Goal: Task Accomplishment & Management: Manage account settings

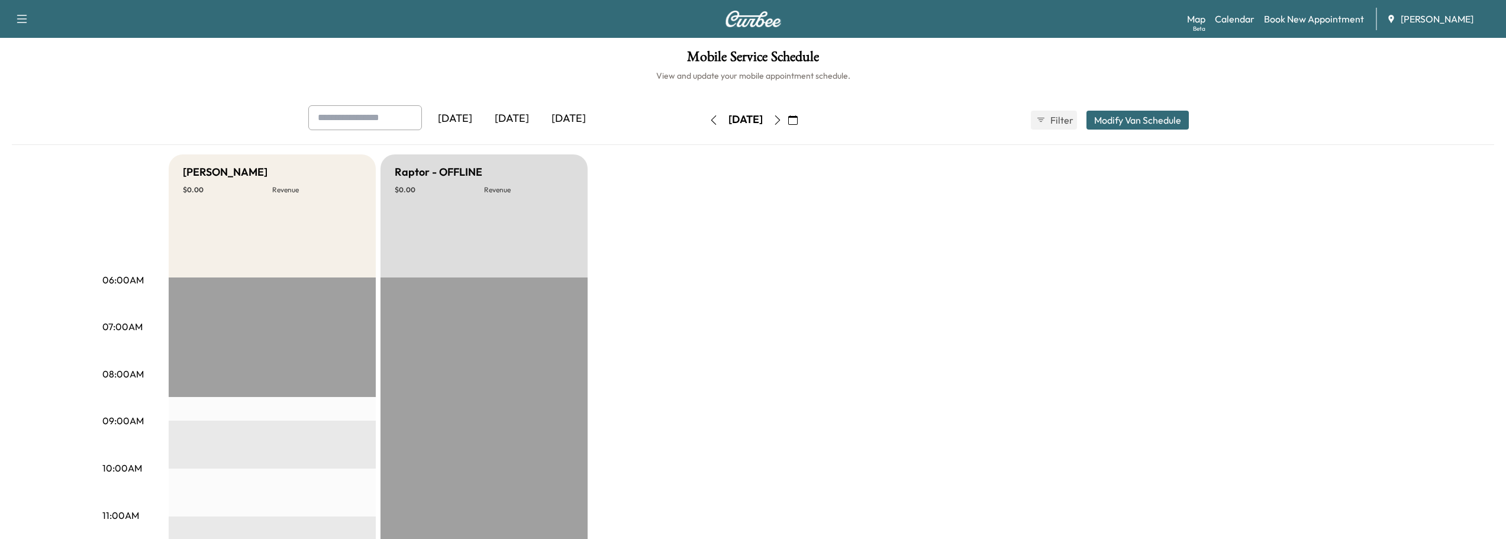
click at [782, 121] on icon "button" at bounding box center [777, 119] width 9 height 9
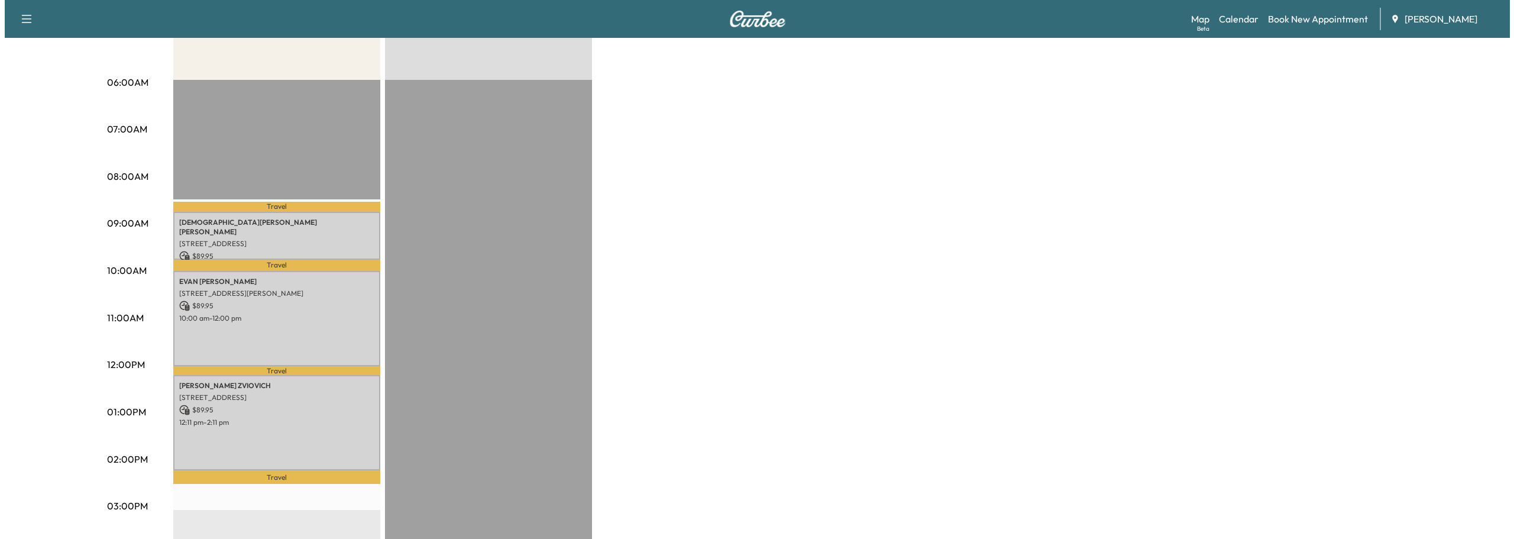
scroll to position [237, 0]
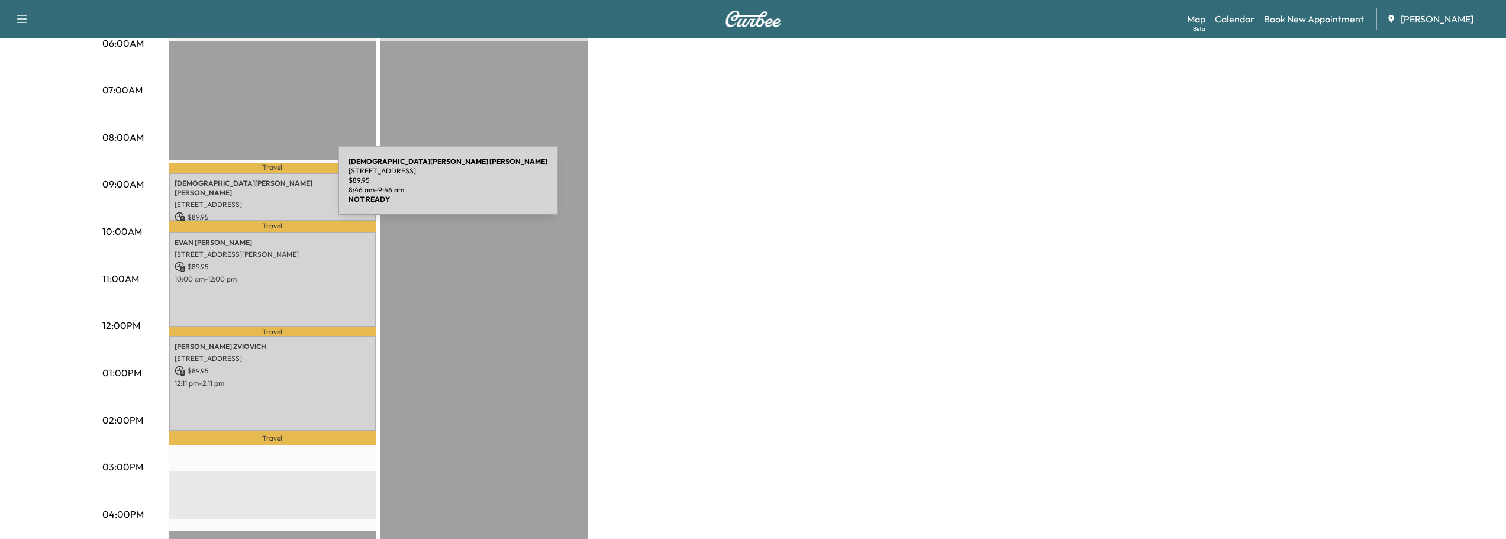
click at [249, 188] on div "[DEMOGRAPHIC_DATA][PERSON_NAME] [STREET_ADDRESS] $ 89.95 8:46 am - 9:46 am" at bounding box center [272, 197] width 207 height 48
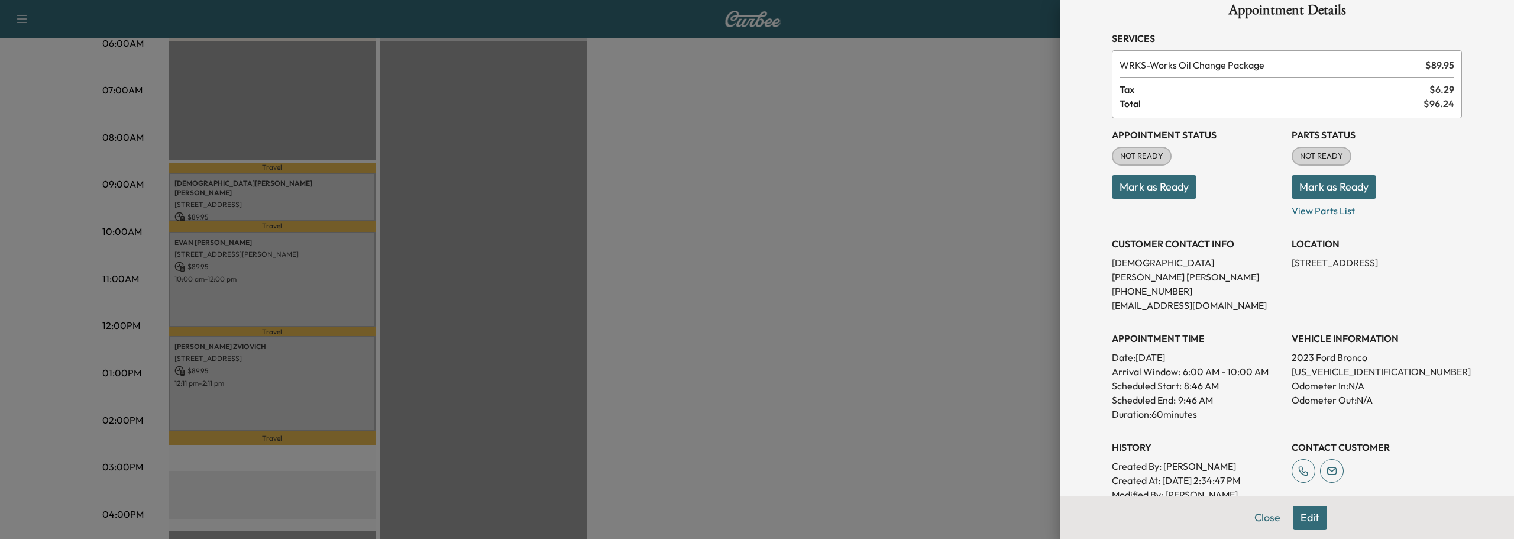
scroll to position [0, 0]
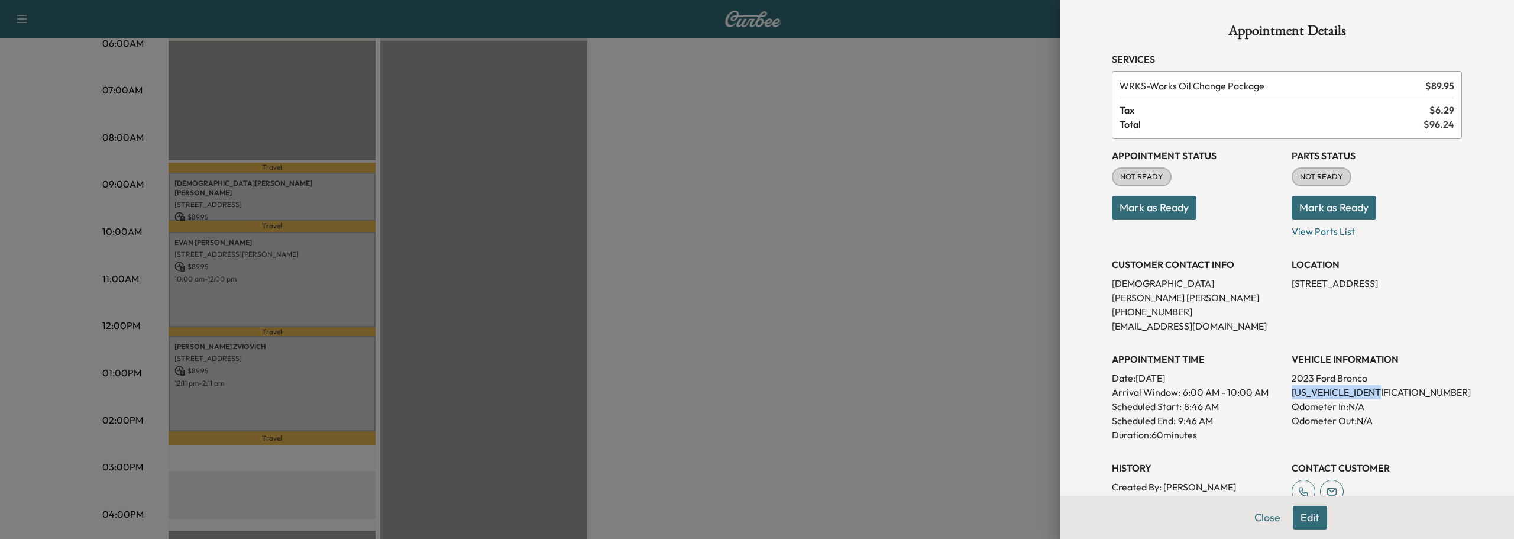
drag, startPoint x: 1282, startPoint y: 376, endPoint x: 1381, endPoint y: 384, distance: 99.1
click at [1381, 384] on div "Appointment Status NOT READY Mark as Ready Parts Status NOT READY Mark as Ready…" at bounding box center [1287, 338] width 350 height 398
copy p "[US_VEHICLE_IDENTIFICATION_NUMBER]"
click at [1013, 250] on div at bounding box center [757, 269] width 1514 height 539
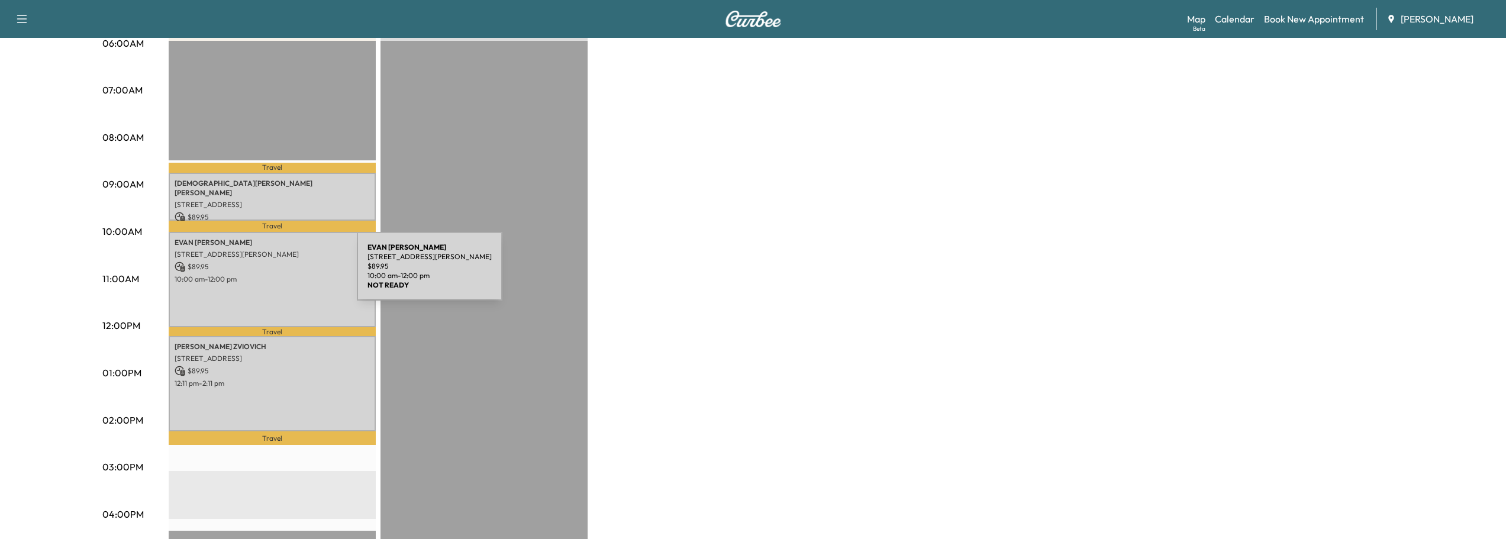
click at [268, 274] on p "10:00 am - 12:00 pm" at bounding box center [272, 278] width 195 height 9
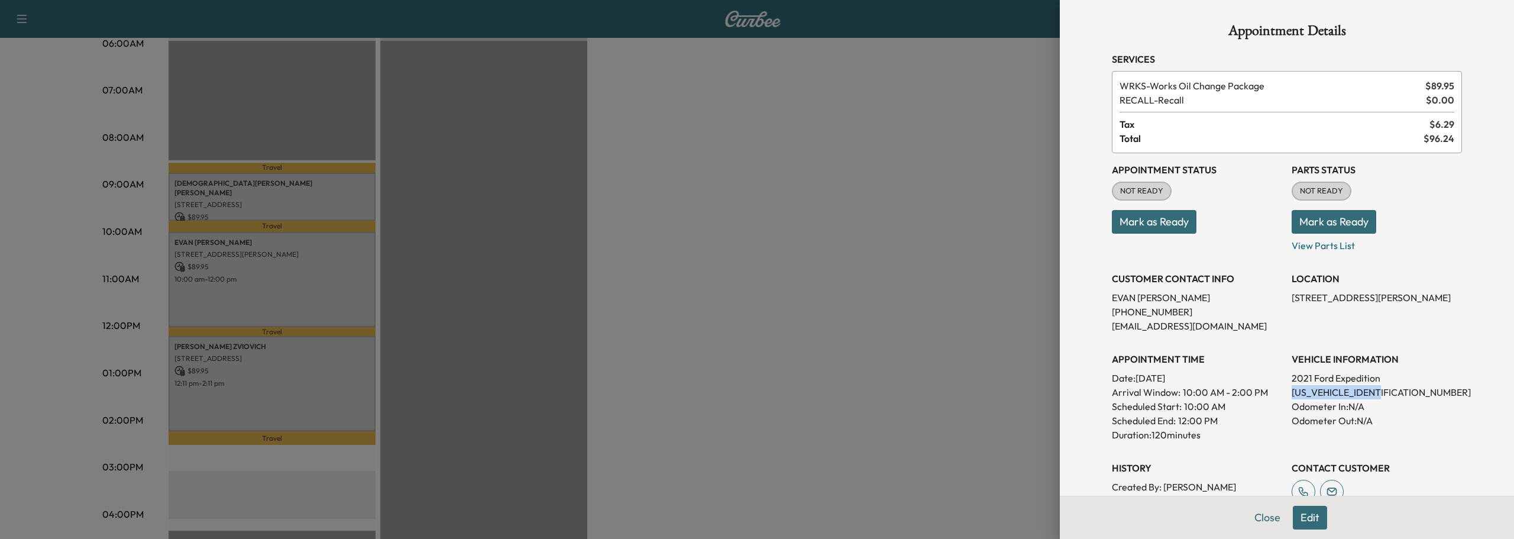
drag, startPoint x: 1283, startPoint y: 390, endPoint x: 1390, endPoint y: 392, distance: 106.5
click at [1390, 392] on p "[US_VEHICLE_IDENTIFICATION_NUMBER]" at bounding box center [1377, 392] width 170 height 14
copy p "[US_VEHICLE_IDENTIFICATION_NUMBER]"
click at [1257, 518] on button "Close" at bounding box center [1267, 518] width 41 height 24
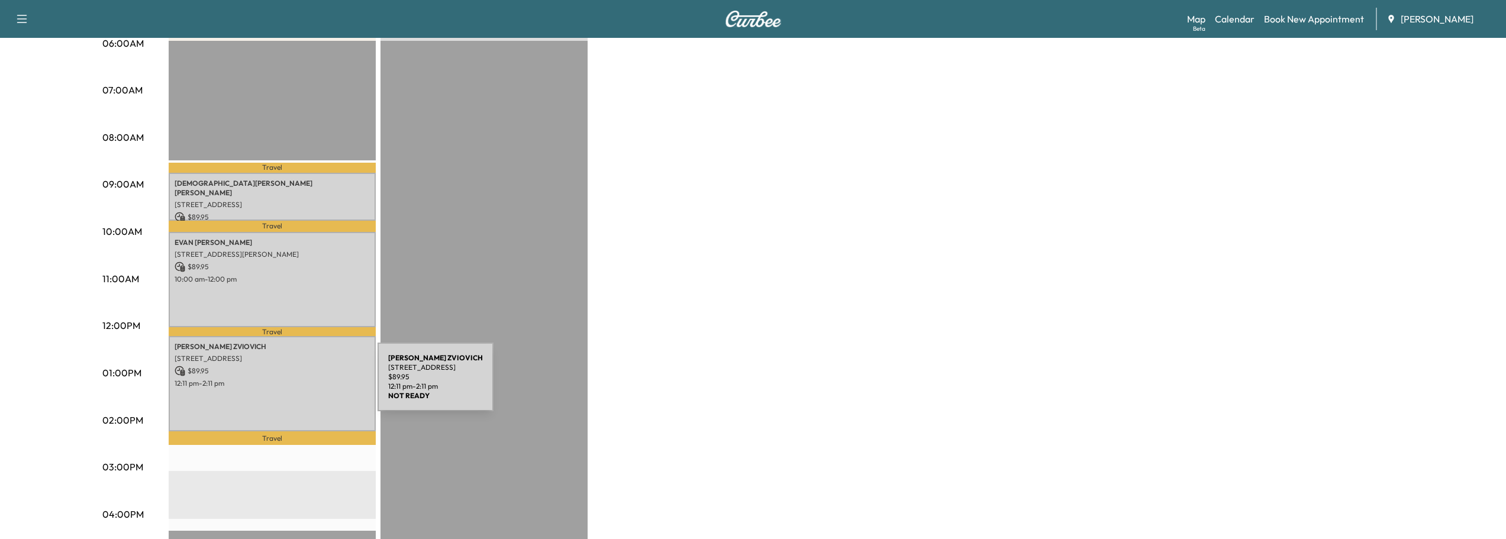
click at [289, 384] on p "12:11 pm - 2:11 pm" at bounding box center [272, 383] width 195 height 9
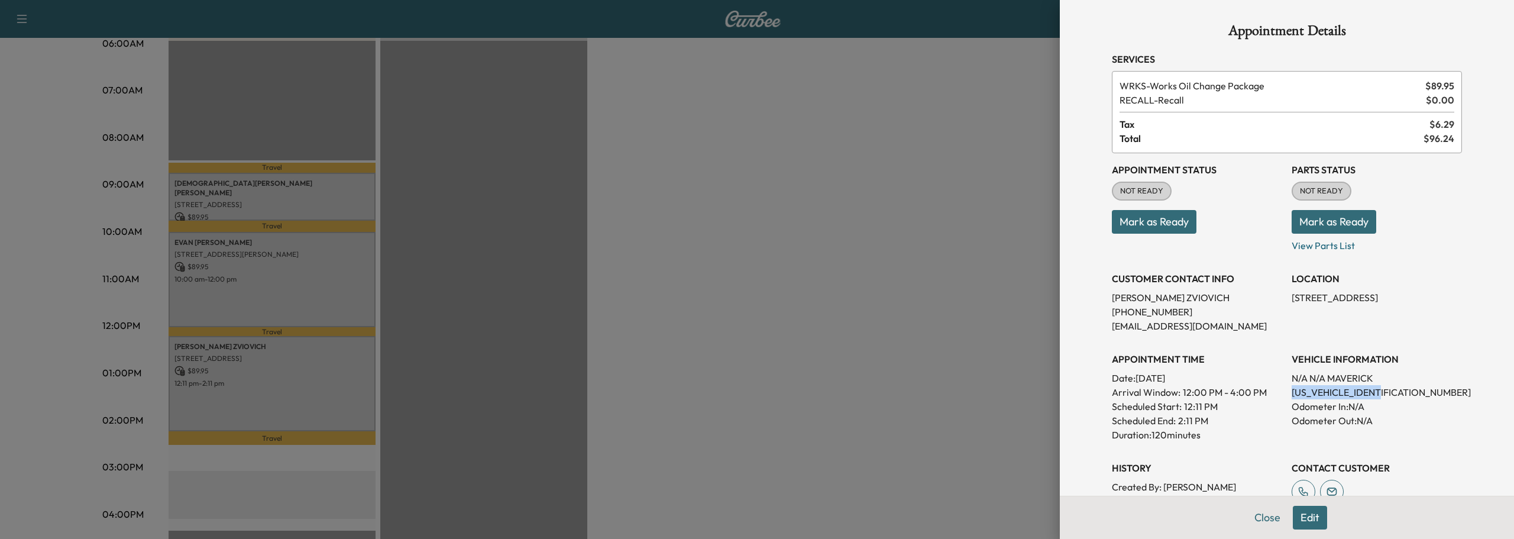
drag, startPoint x: 1282, startPoint y: 392, endPoint x: 1384, endPoint y: 392, distance: 102.3
click at [1384, 392] on div "Appointment Status NOT READY Mark as Ready Parts Status NOT READY Mark as Ready…" at bounding box center [1287, 344] width 350 height 383
copy p "[US_VEHICLE_IDENTIFICATION_NUMBER]"
click at [1338, 224] on button "Mark as Ready" at bounding box center [1334, 222] width 85 height 24
click at [1263, 516] on button "Close" at bounding box center [1267, 518] width 41 height 24
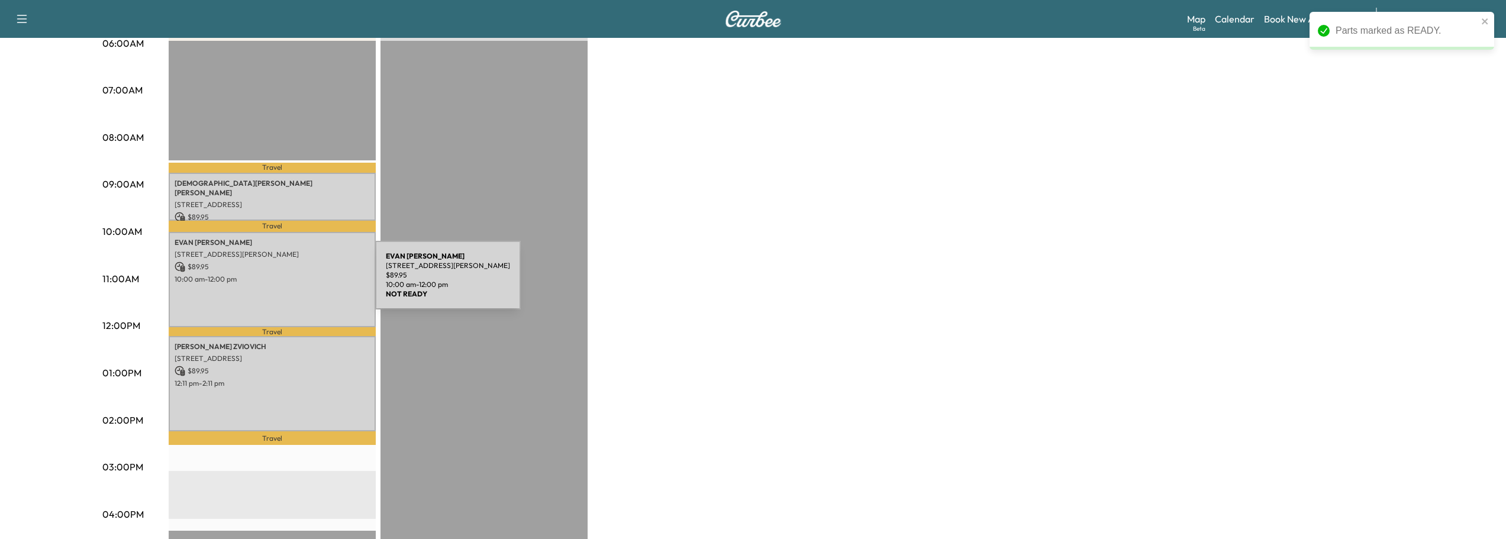
click at [286, 282] on div "[PERSON_NAME] [STREET_ADDRESS][PERSON_NAME] $ 89.95 10:00 am - 12:00 pm" at bounding box center [272, 280] width 207 height 96
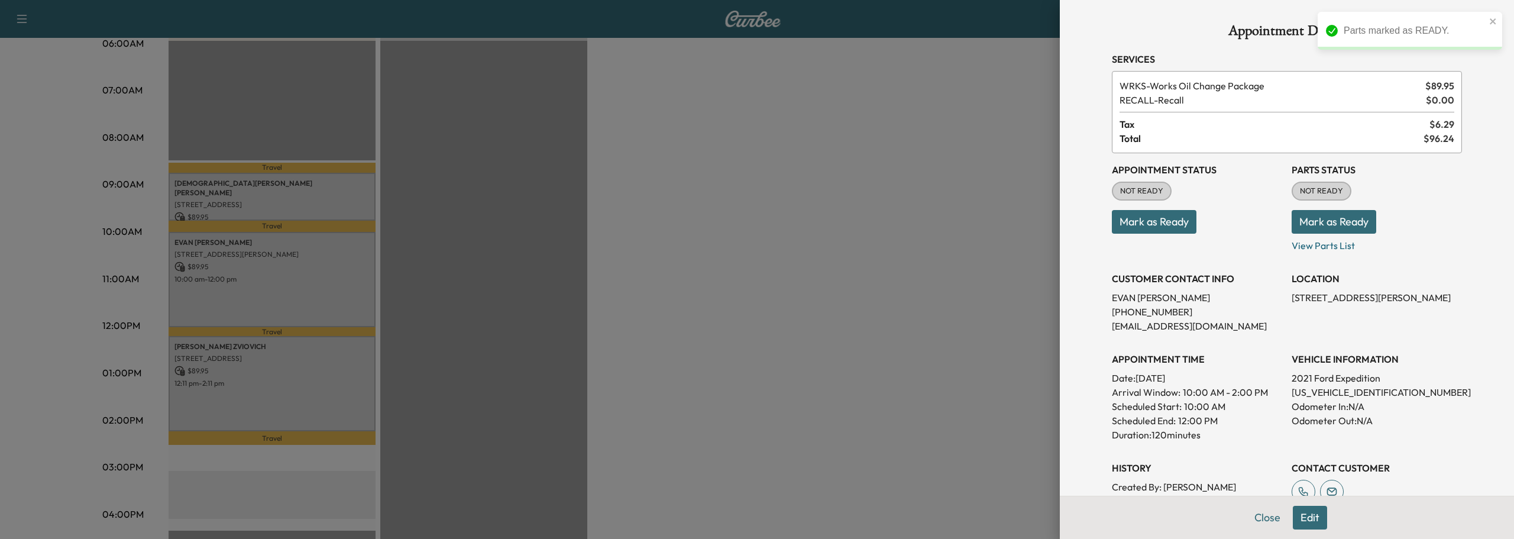
click at [1342, 227] on button "Mark as Ready" at bounding box center [1334, 222] width 85 height 24
click at [1259, 515] on button "Close" at bounding box center [1267, 518] width 41 height 24
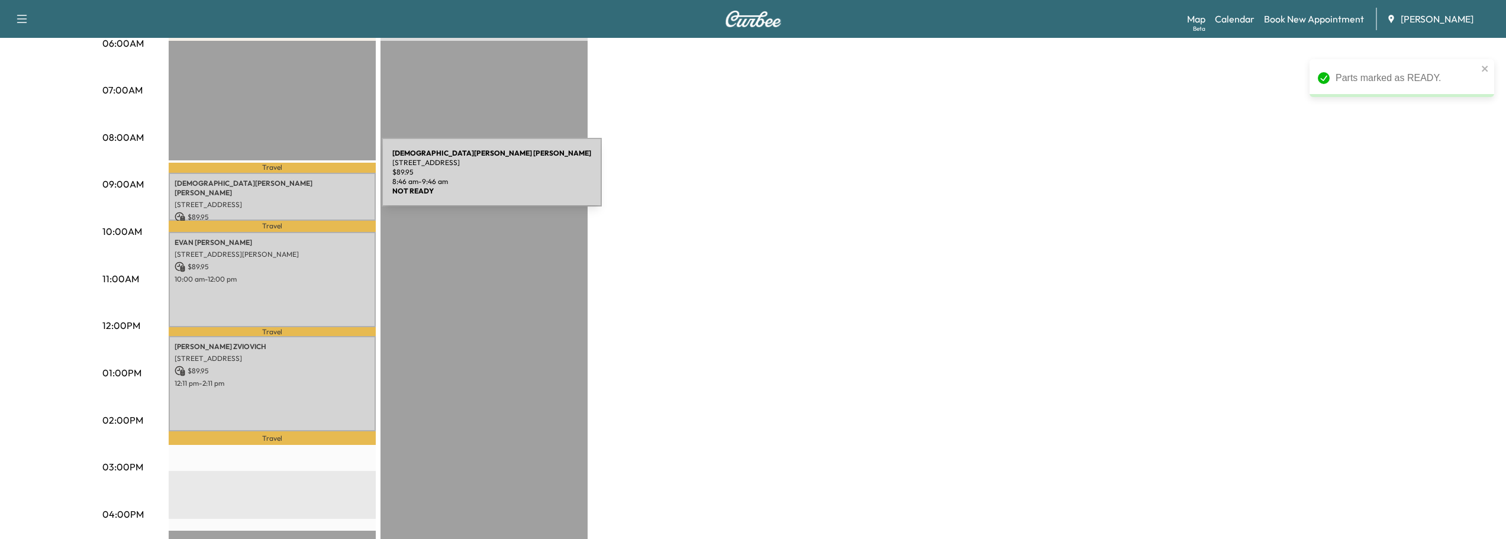
click at [293, 179] on p "JUDE ALEXANDER GELMAN" at bounding box center [272, 188] width 195 height 19
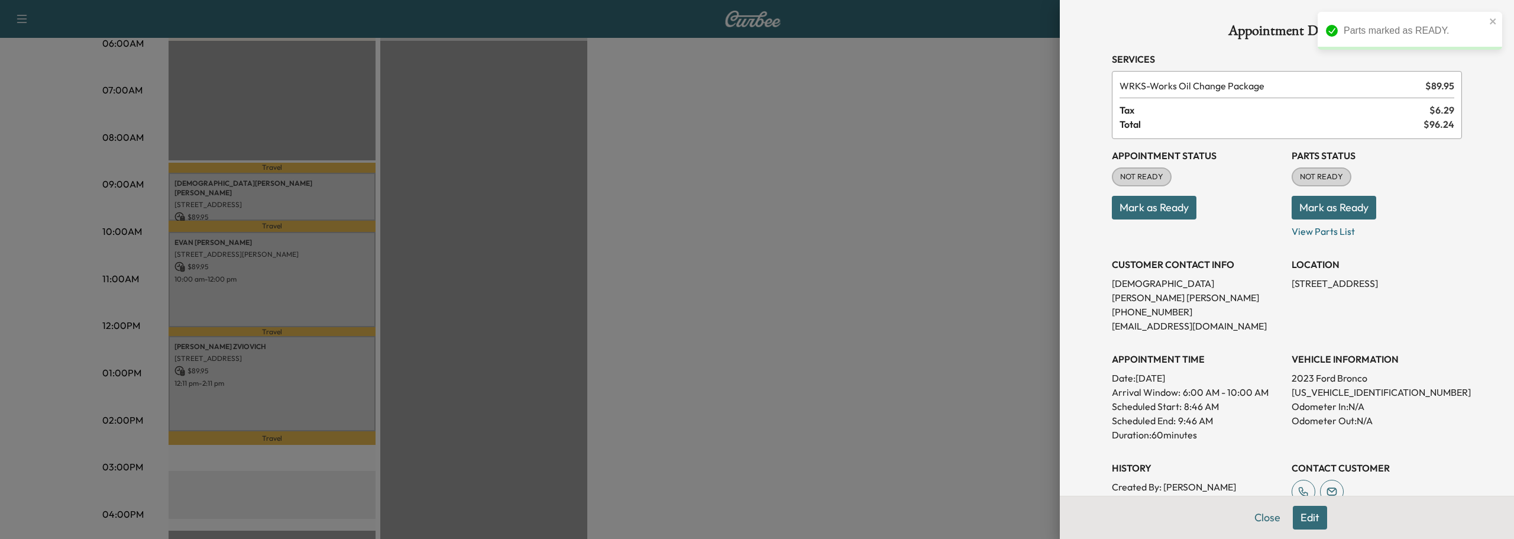
click at [1346, 210] on button "Mark as Ready" at bounding box center [1334, 208] width 85 height 24
click at [1247, 519] on button "Close" at bounding box center [1267, 518] width 41 height 24
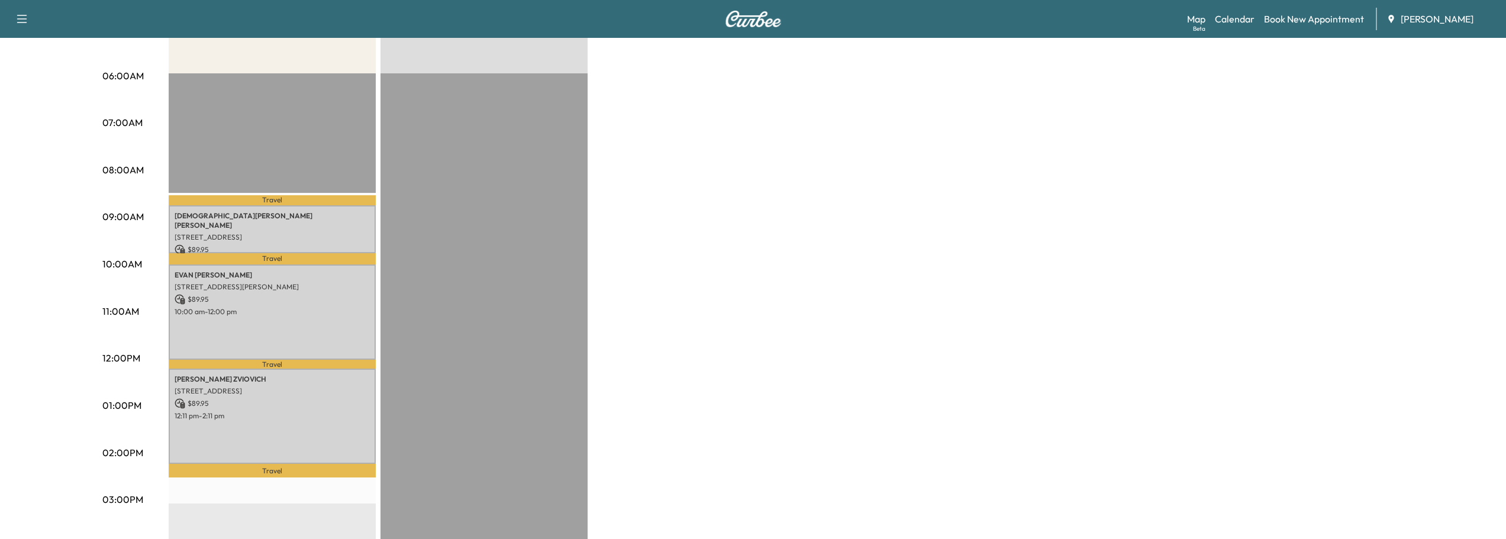
scroll to position [177, 0]
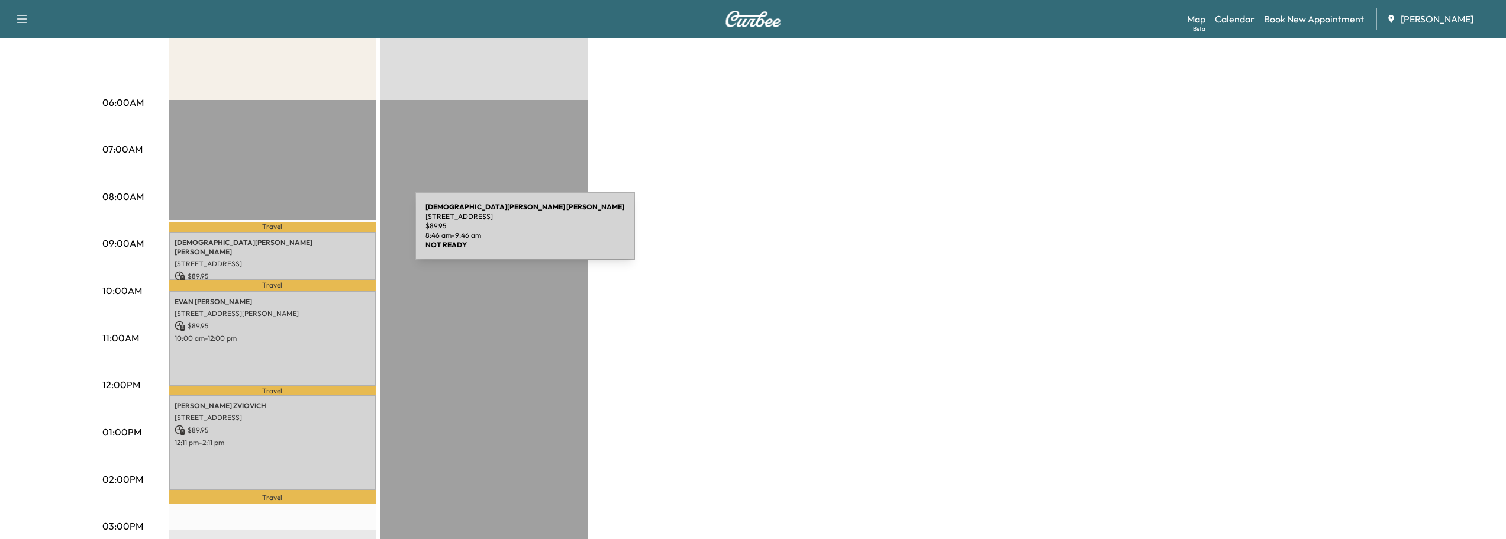
click at [326, 233] on div "[DEMOGRAPHIC_DATA][PERSON_NAME] [STREET_ADDRESS] $ 89.95 8:46 am - 9:46 am" at bounding box center [272, 256] width 207 height 48
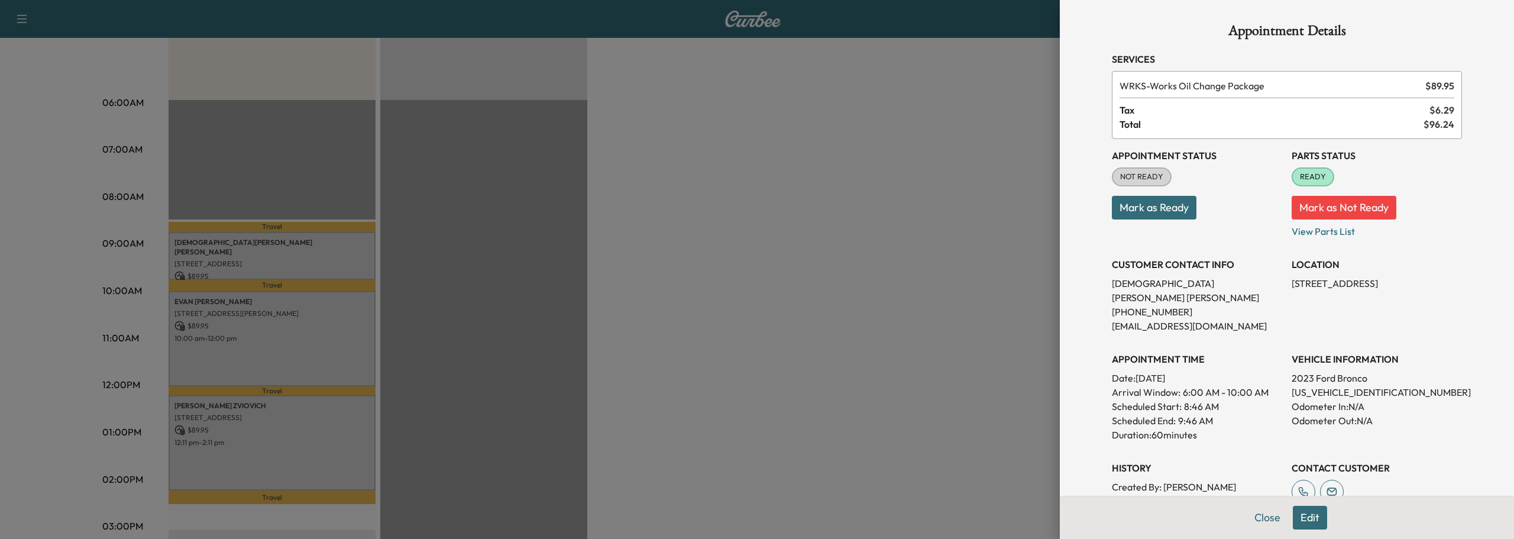
click at [1353, 206] on button "Mark as Not Ready" at bounding box center [1344, 208] width 105 height 24
drag, startPoint x: 1262, startPoint y: 527, endPoint x: 1259, endPoint y: 521, distance: 6.6
click at [1262, 527] on button "Close" at bounding box center [1267, 518] width 41 height 24
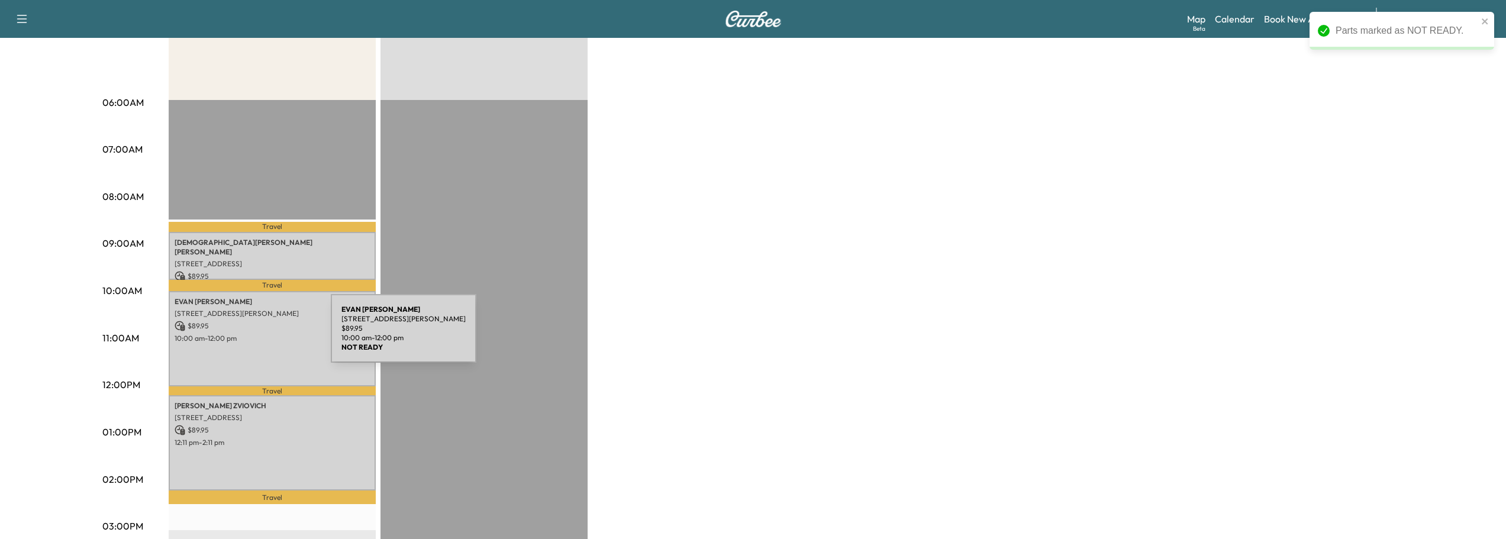
click at [241, 330] on div "[PERSON_NAME] [STREET_ADDRESS][PERSON_NAME] $ 89.95 10:00 am - 12:00 pm" at bounding box center [272, 339] width 207 height 96
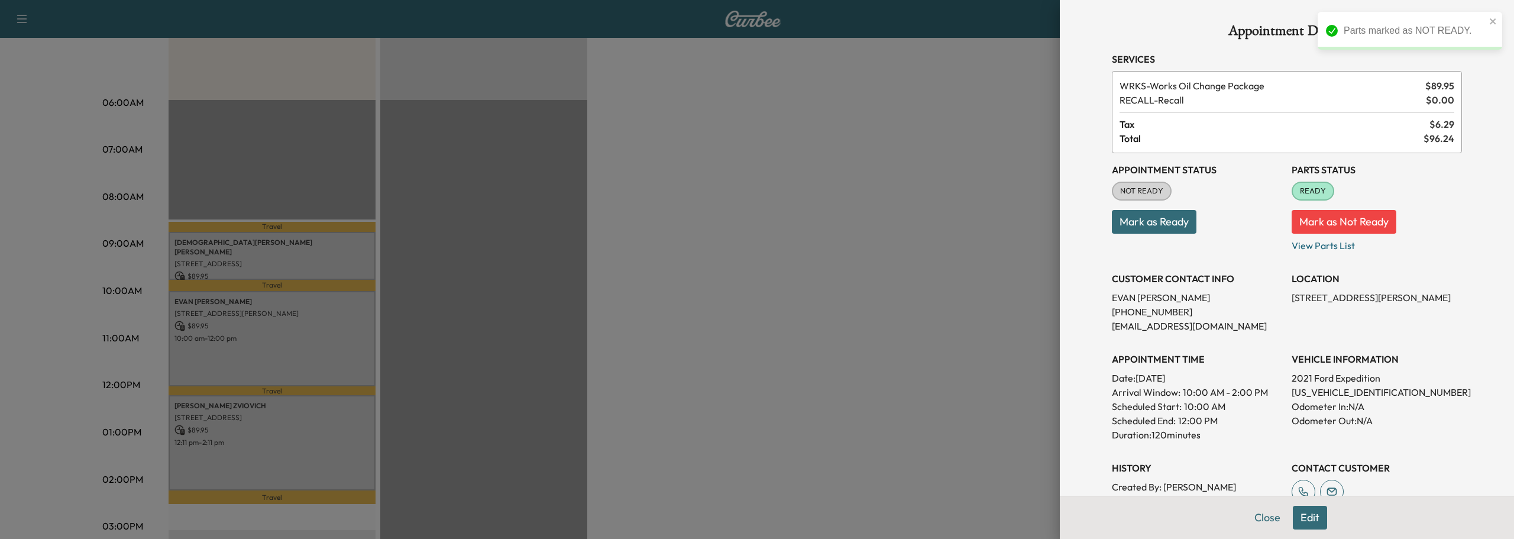
click at [1362, 218] on button "Mark as Not Ready" at bounding box center [1344, 222] width 105 height 24
drag, startPoint x: 1264, startPoint y: 522, endPoint x: 1149, endPoint y: 482, distance: 121.4
click at [1263, 521] on button "Close" at bounding box center [1267, 518] width 41 height 24
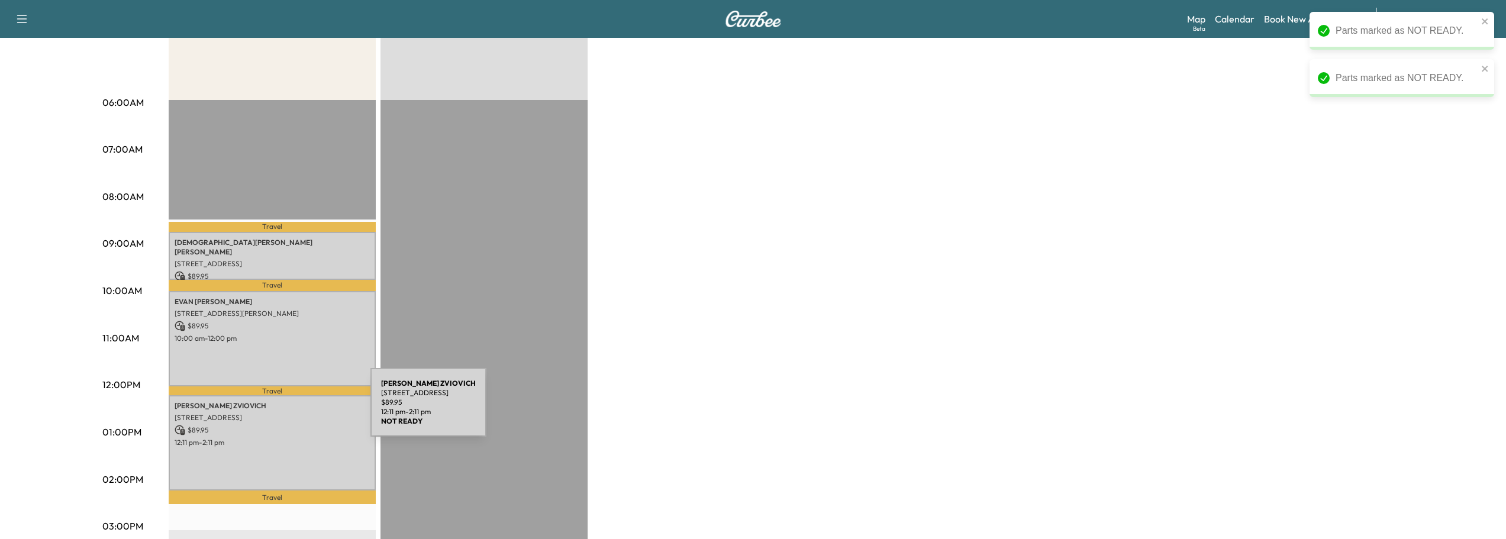
click at [270, 425] on p "$ 89.95" at bounding box center [272, 430] width 195 height 11
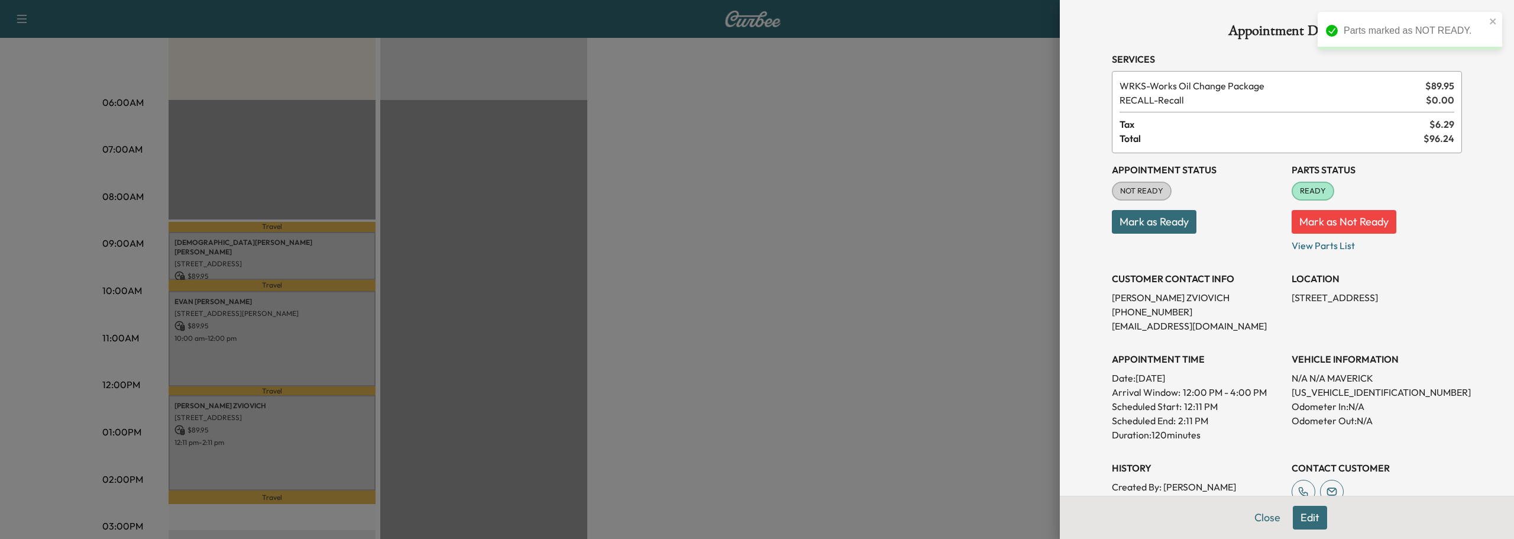
click at [1383, 217] on button "Mark as Not Ready" at bounding box center [1344, 222] width 105 height 24
click at [1252, 519] on button "Close" at bounding box center [1267, 518] width 41 height 24
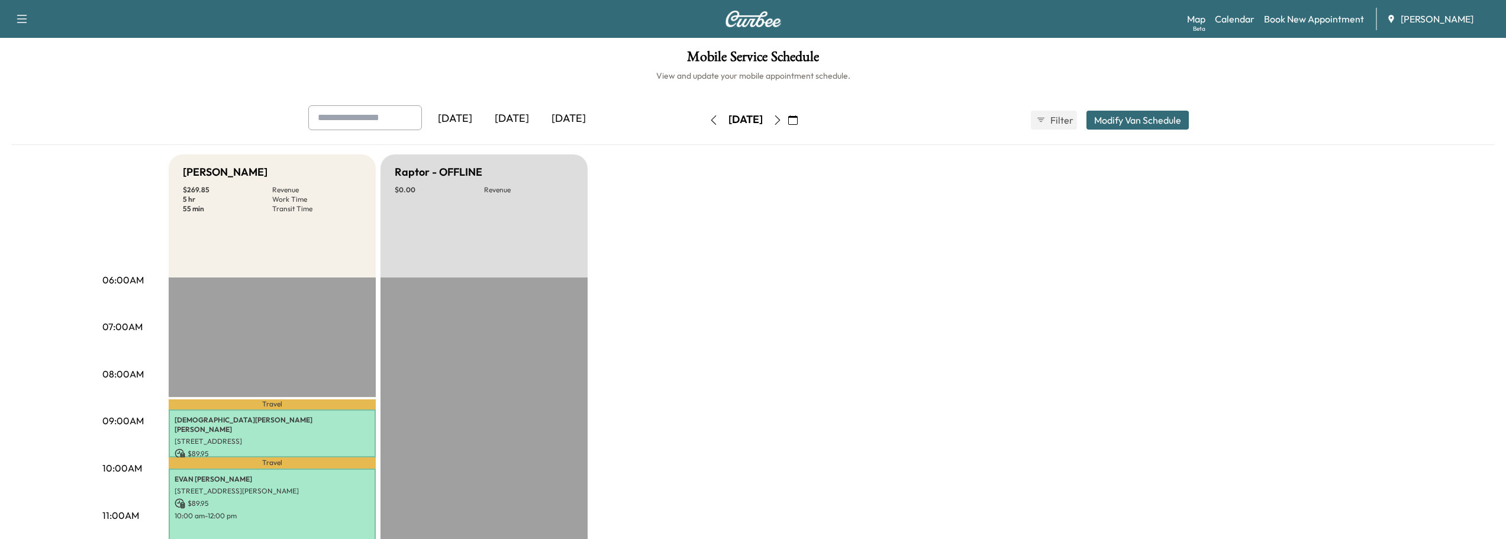
click at [797, 122] on icon "button" at bounding box center [792, 119] width 9 height 9
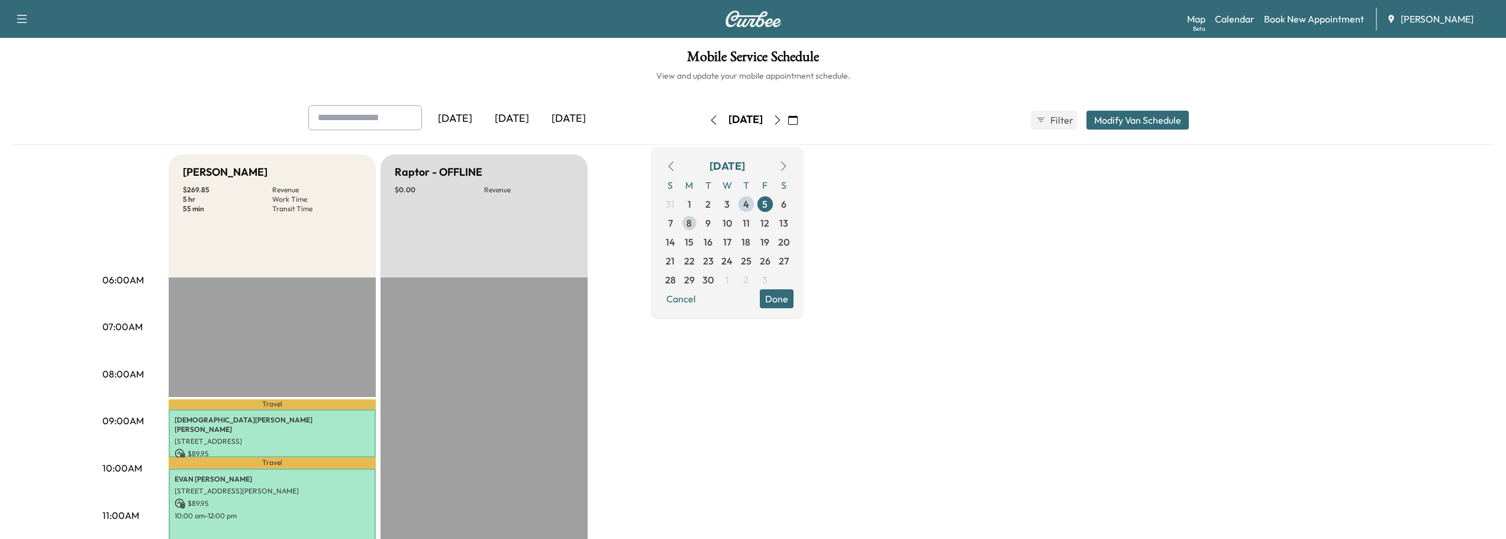
click at [692, 221] on span "8" at bounding box center [688, 223] width 5 height 14
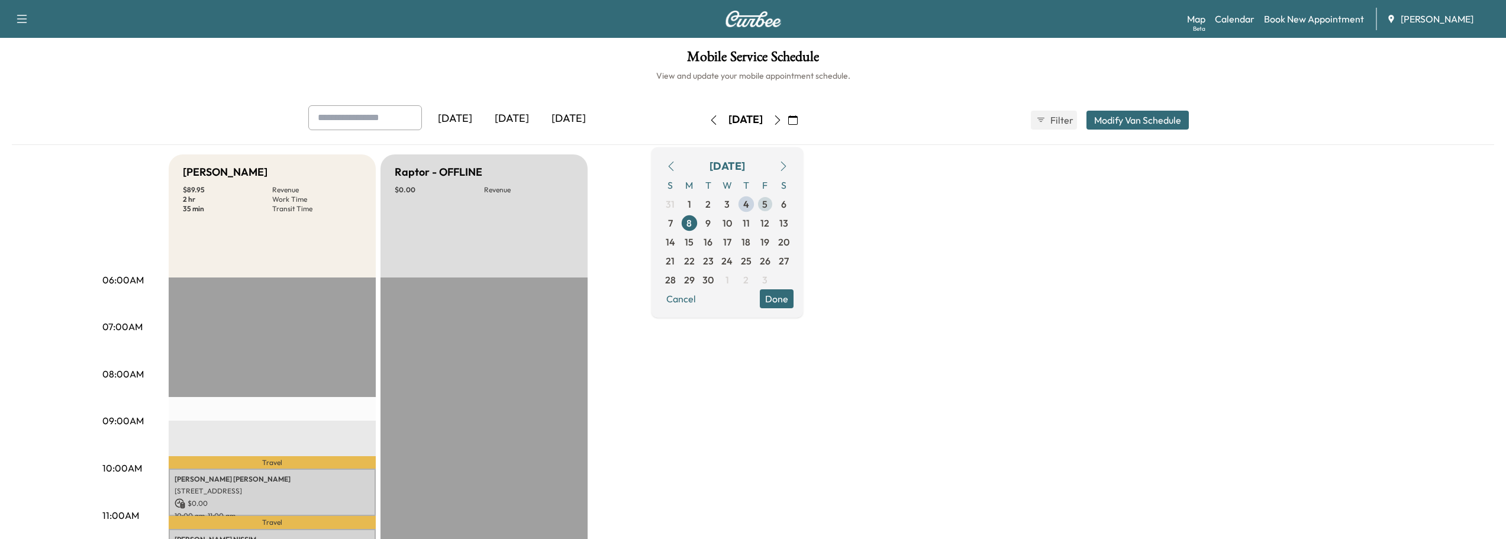
click at [767, 202] on span "5" at bounding box center [764, 204] width 5 height 14
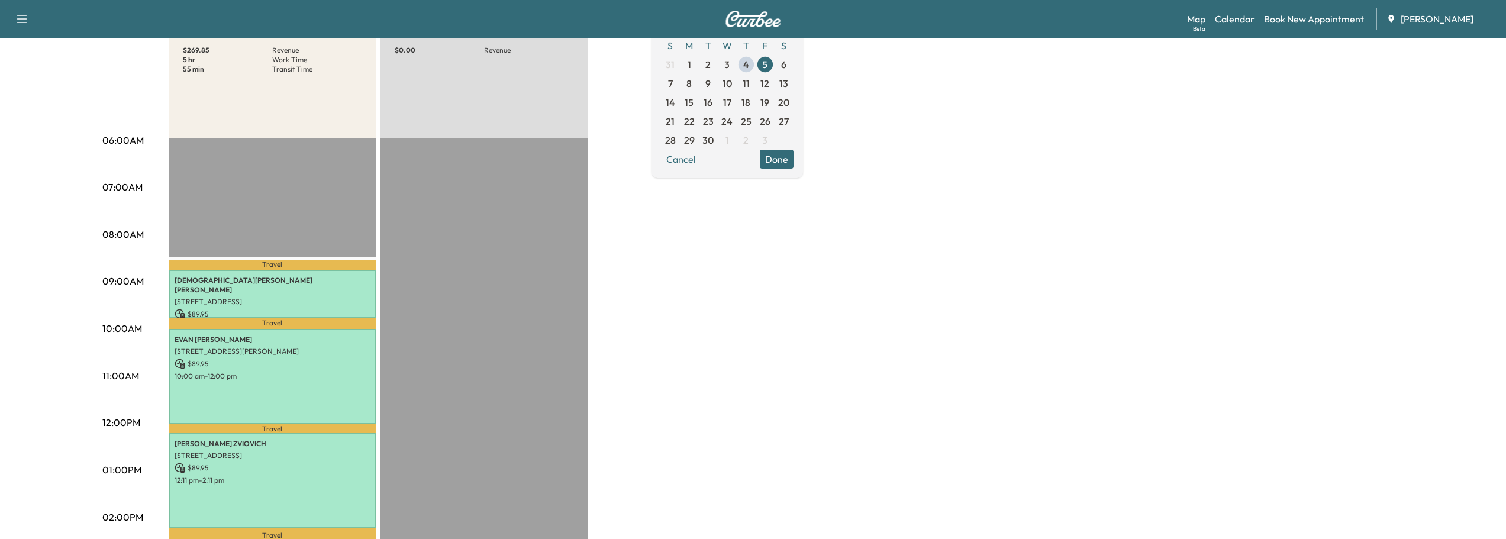
scroll to position [177, 0]
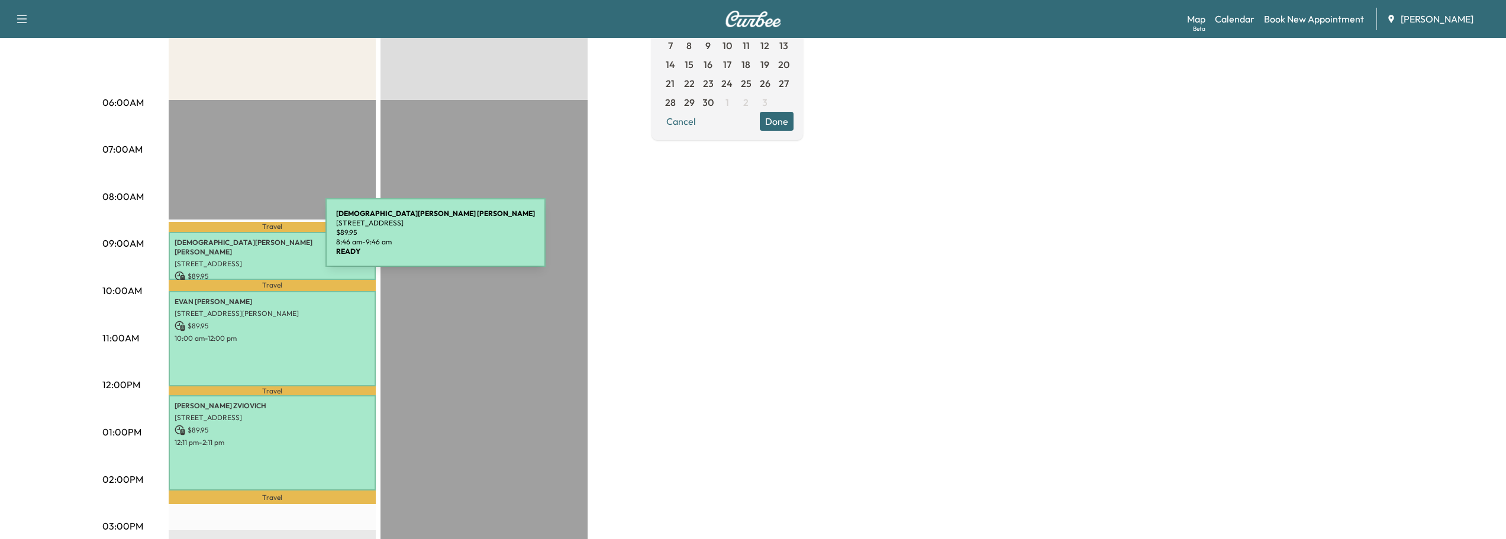
click at [239, 240] on p "JUDE ALEXANDER GELMAN" at bounding box center [272, 247] width 195 height 19
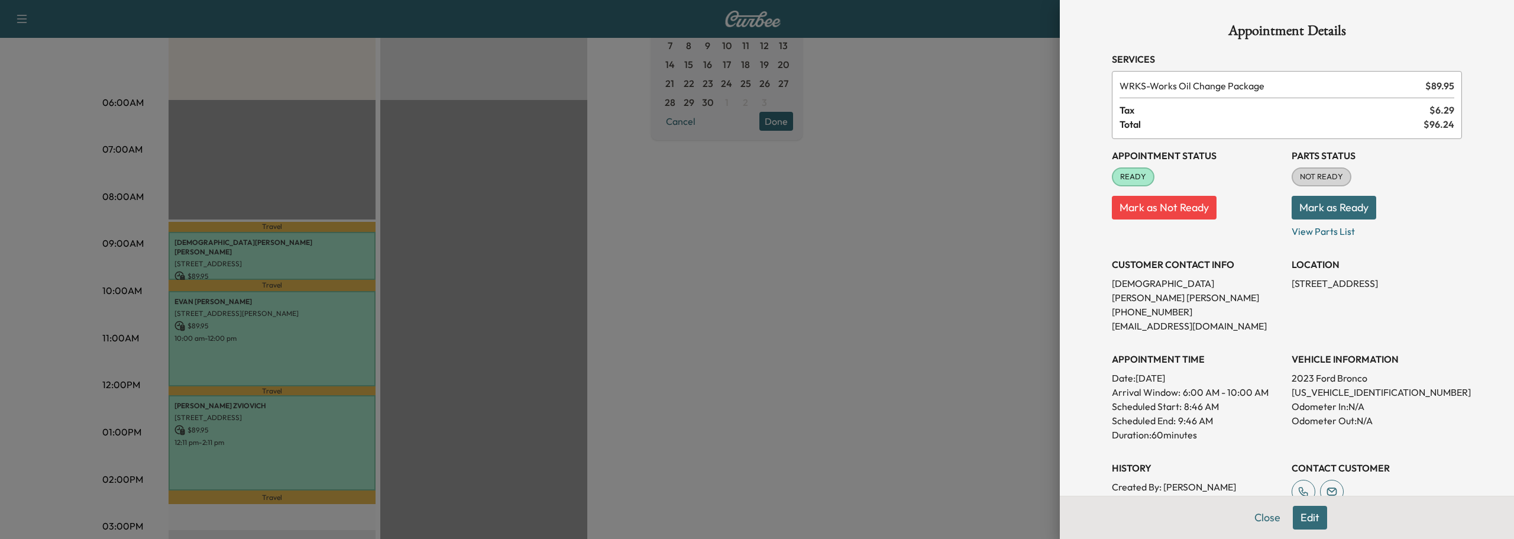
click at [1313, 210] on button "Mark as Ready" at bounding box center [1334, 208] width 85 height 24
click at [1261, 515] on button "Close" at bounding box center [1267, 518] width 41 height 24
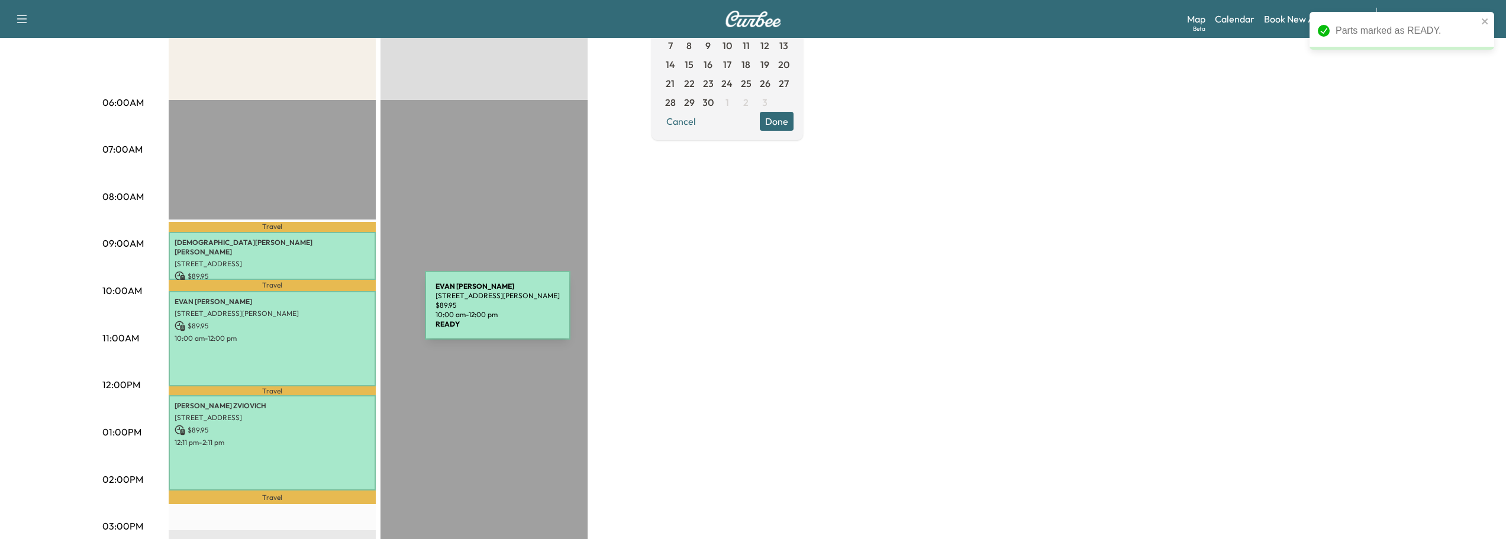
click at [314, 321] on p "$ 89.95" at bounding box center [272, 326] width 195 height 11
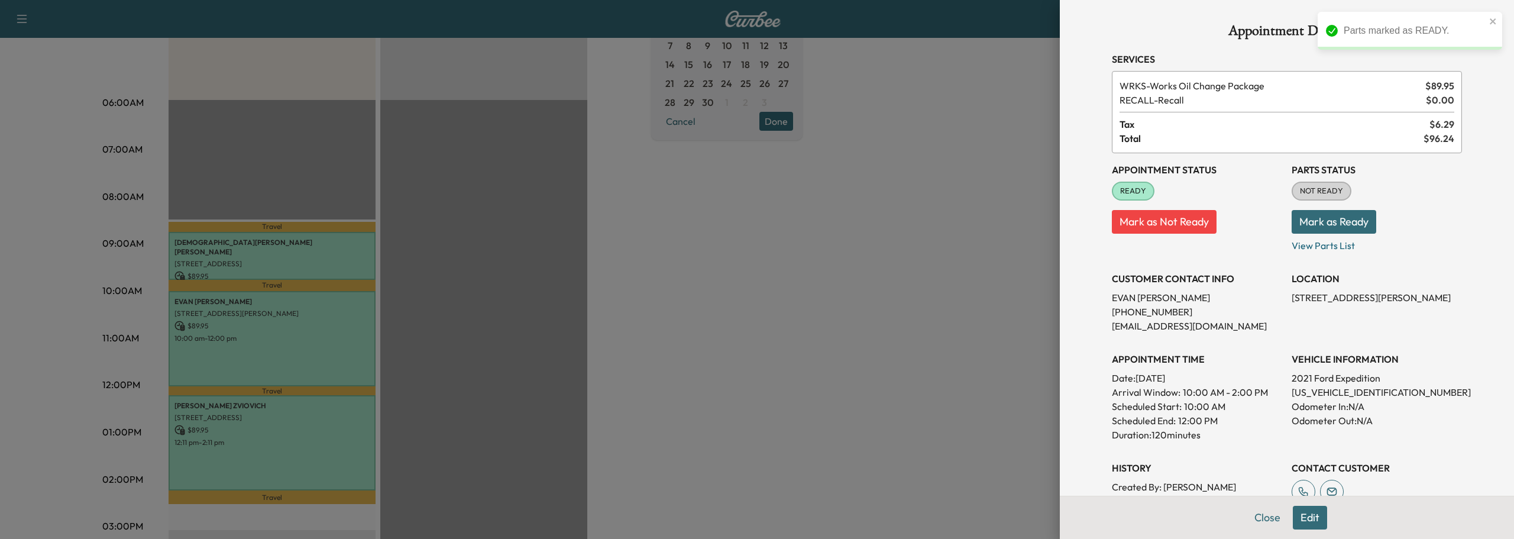
click at [1329, 221] on button "Mark as Ready" at bounding box center [1334, 222] width 85 height 24
drag, startPoint x: 1262, startPoint y: 516, endPoint x: 1236, endPoint y: 507, distance: 26.9
click at [1261, 516] on button "Close" at bounding box center [1267, 518] width 41 height 24
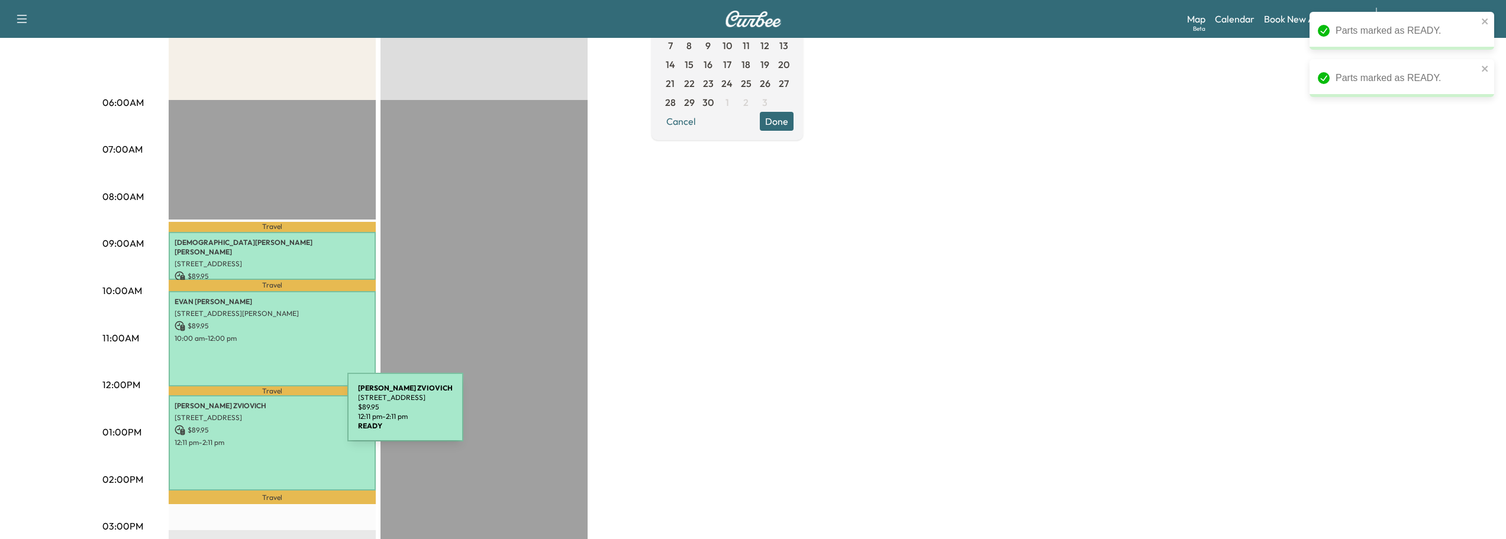
click at [259, 414] on p "[STREET_ADDRESS]" at bounding box center [272, 417] width 195 height 9
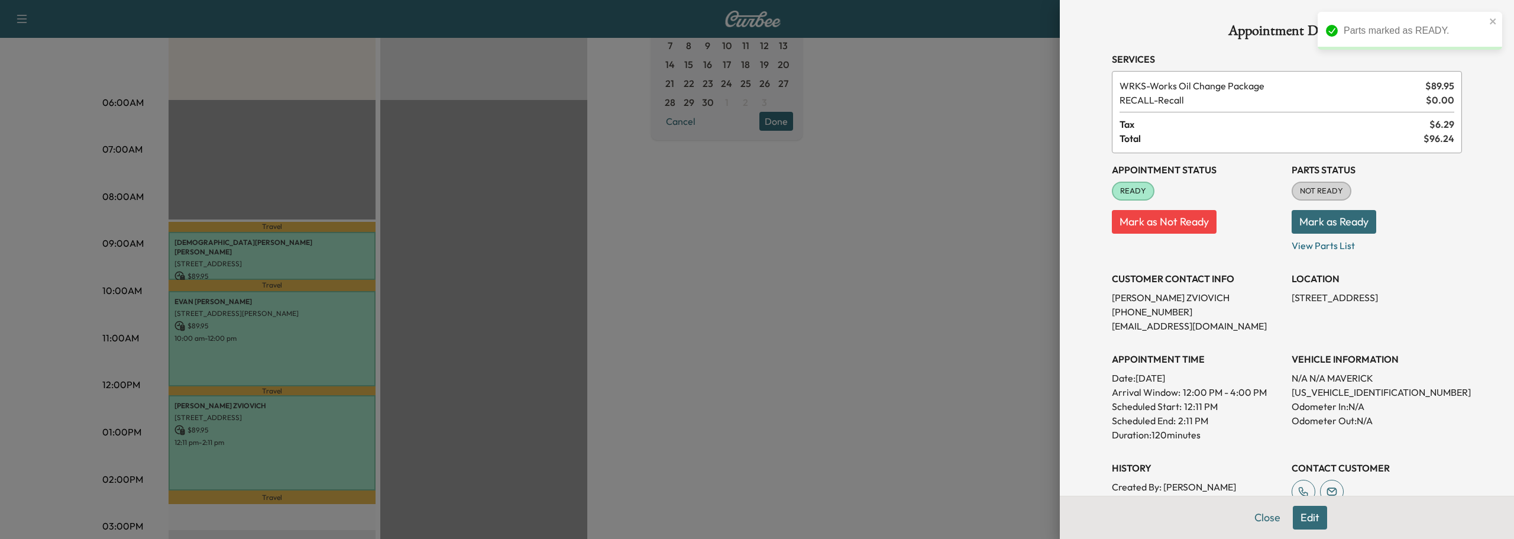
click at [1325, 219] on button "Mark as Ready" at bounding box center [1334, 222] width 85 height 24
click at [1251, 516] on button "Close" at bounding box center [1267, 518] width 41 height 24
